Goal: Check status: Check status

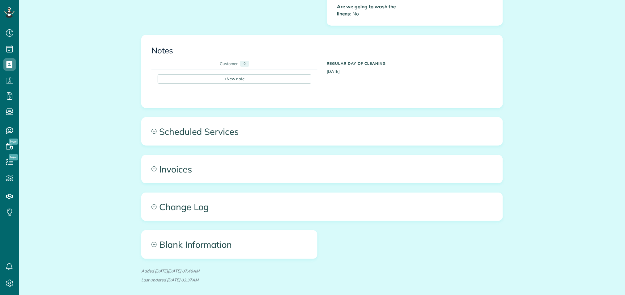
scroll to position [2, 2]
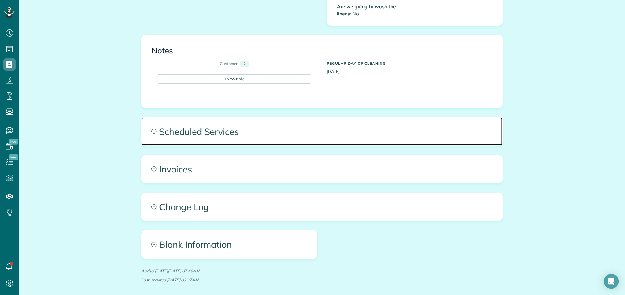
click at [307, 129] on span "Scheduled Services" at bounding box center [322, 132] width 361 height 28
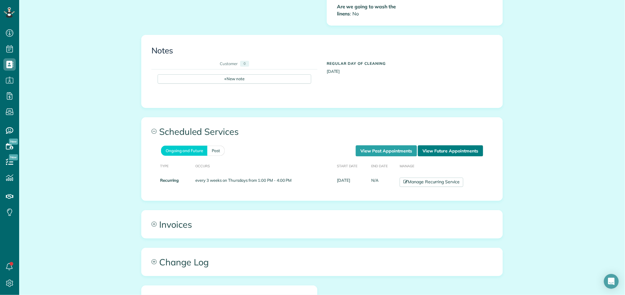
click at [450, 146] on link "View Future Appointments" at bounding box center [450, 151] width 65 height 11
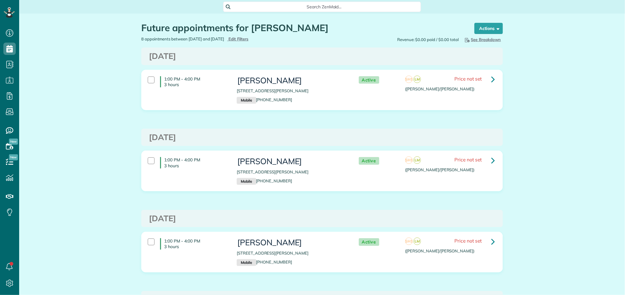
scroll to position [2, 2]
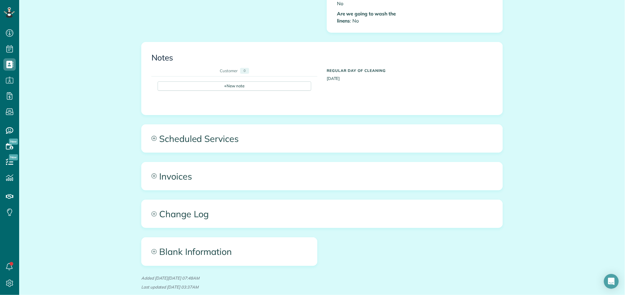
scroll to position [349, 0]
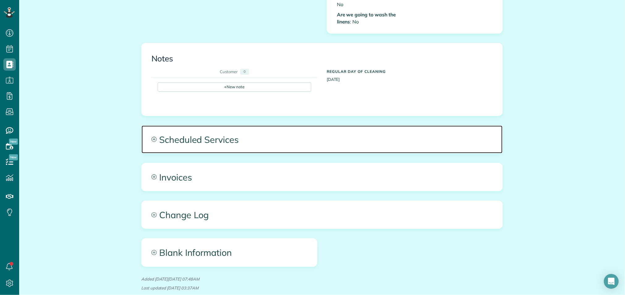
click at [325, 137] on span "Scheduled Services" at bounding box center [322, 140] width 361 height 28
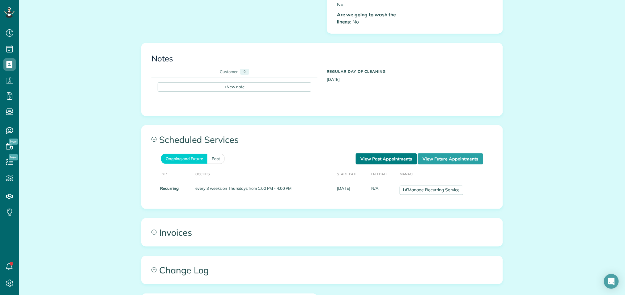
click at [365, 154] on link "View Past Appointments" at bounding box center [386, 159] width 61 height 11
